Goal: Task Accomplishment & Management: Complete application form

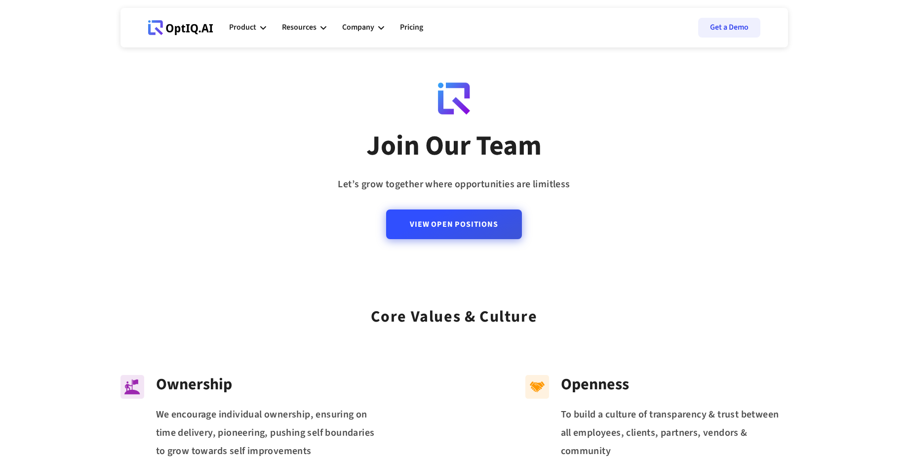
click at [424, 237] on link "View Open Positions" at bounding box center [453, 224] width 135 height 30
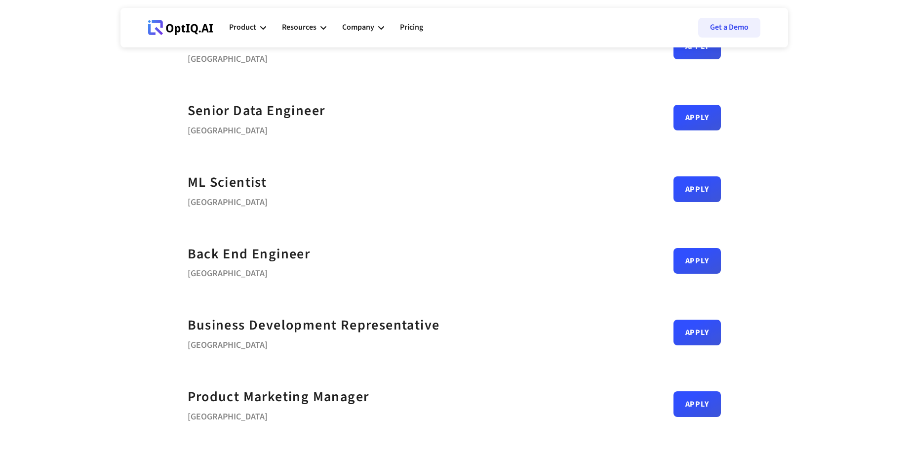
scroll to position [102, 0]
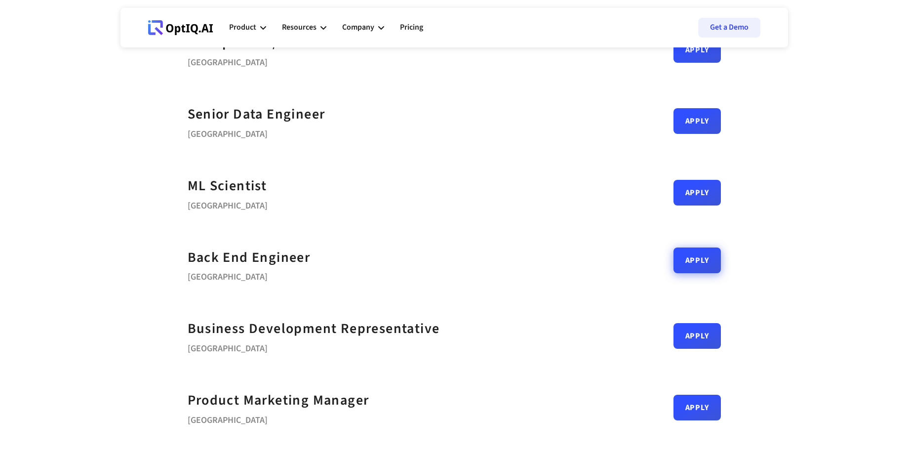
click at [703, 263] on link "Apply" at bounding box center [697, 260] width 47 height 26
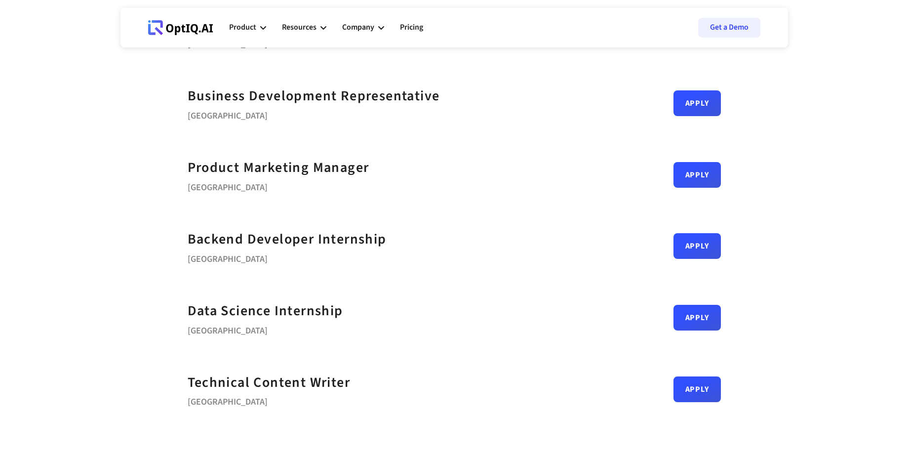
scroll to position [333, 0]
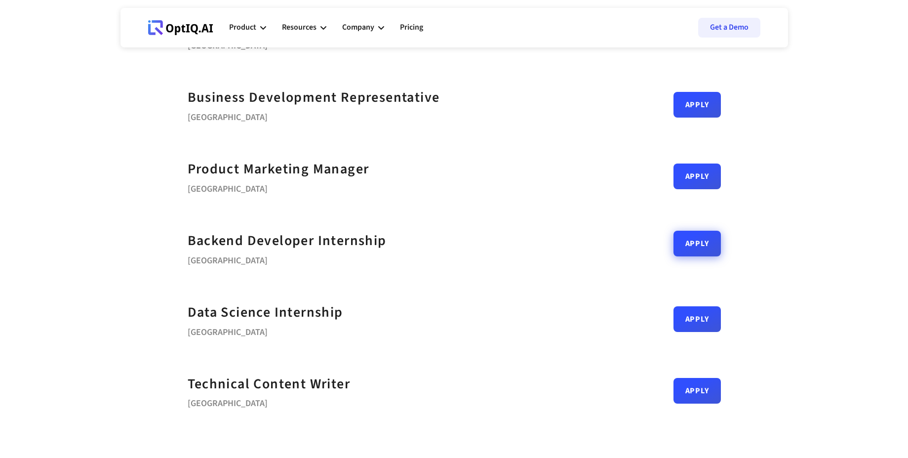
click at [714, 239] on link "Apply" at bounding box center [697, 244] width 47 height 26
click at [683, 184] on link "Apply" at bounding box center [697, 173] width 47 height 26
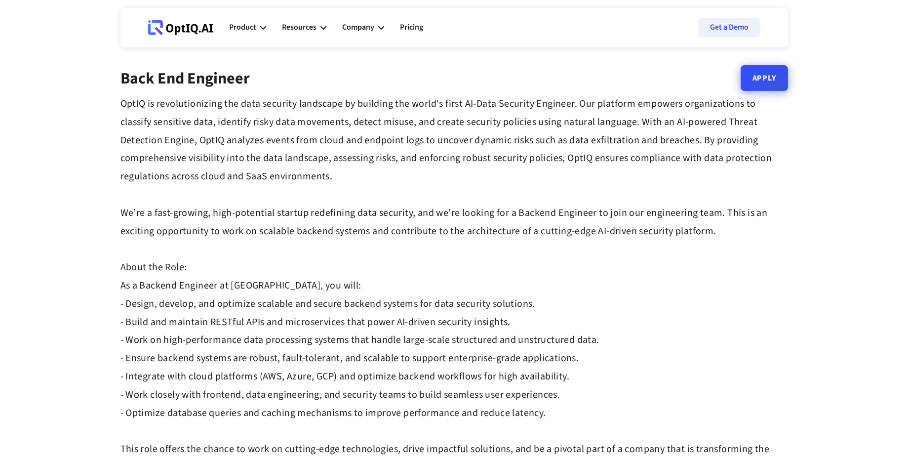
click at [769, 83] on link "Apply" at bounding box center [764, 78] width 47 height 26
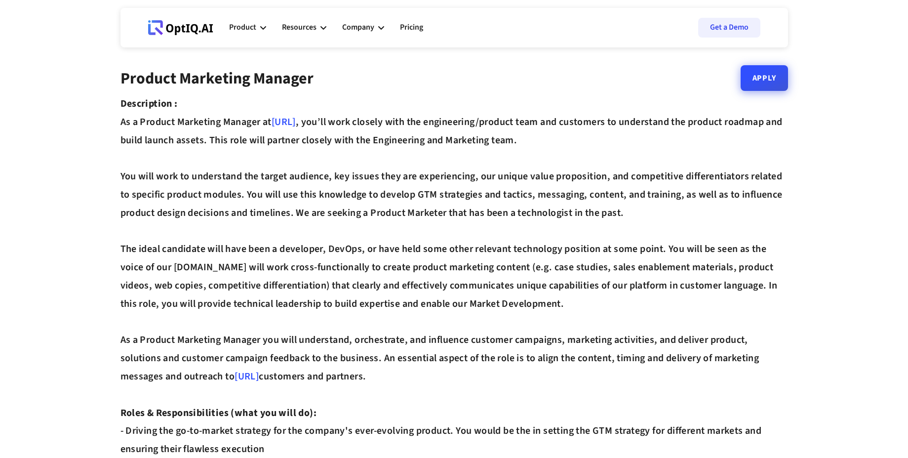
click at [761, 90] on link "Apply" at bounding box center [764, 78] width 47 height 26
